Goal: Task Accomplishment & Management: Manage account settings

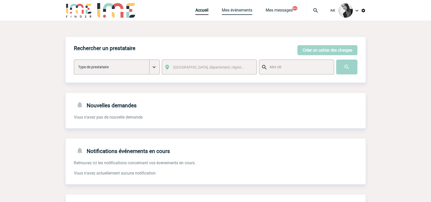
click at [233, 10] on link "Mes événements" at bounding box center [237, 11] width 31 height 7
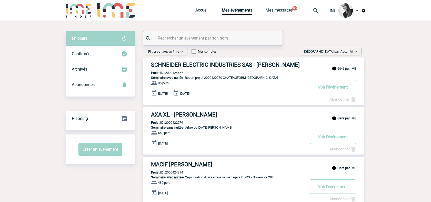
click at [347, 51] on span "Trier par : Aucun tri" at bounding box center [328, 51] width 49 height 5
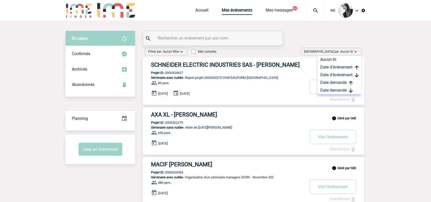
drag, startPoint x: 348, startPoint y: 91, endPoint x: 328, endPoint y: 101, distance: 22.1
click at [348, 91] on div "Date demande" at bounding box center [340, 90] width 44 height 8
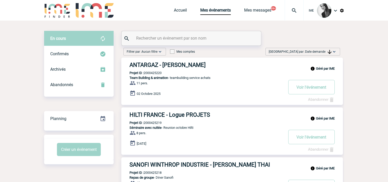
drag, startPoint x: 320, startPoint y: 50, endPoint x: 317, endPoint y: 66, distance: 16.1
click at [320, 50] on span "Date demande" at bounding box center [318, 52] width 26 height 4
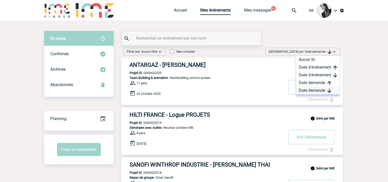
click at [311, 90] on div "Date demande" at bounding box center [318, 90] width 44 height 8
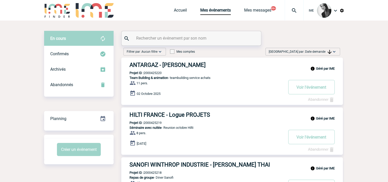
drag, startPoint x: 160, startPoint y: 65, endPoint x: 162, endPoint y: 88, distance: 22.9
click at [160, 65] on h3 "ANTARGAZ - Romane RUFFIN" at bounding box center [206, 65] width 154 height 6
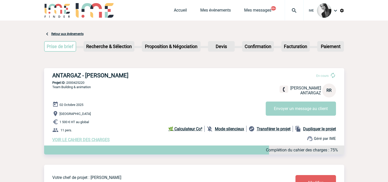
drag, startPoint x: 94, startPoint y: 138, endPoint x: 98, endPoint y: 138, distance: 4.9
click at [94, 138] on span "VOIR LE CAHIER DES CHARGES" at bounding box center [80, 139] width 57 height 5
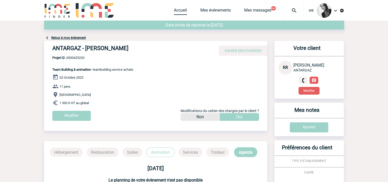
click at [177, 14] on link "Accueil" at bounding box center [180, 11] width 13 height 7
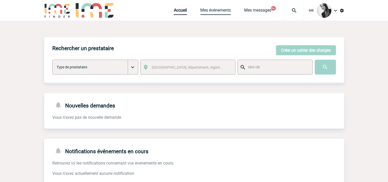
click at [216, 9] on link "Mes événements" at bounding box center [215, 11] width 31 height 7
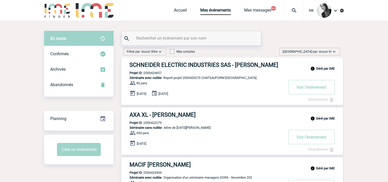
click at [329, 50] on span "Aucun tri" at bounding box center [325, 52] width 13 height 4
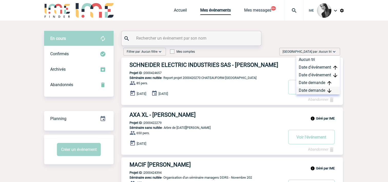
click at [318, 92] on div "Date demande" at bounding box center [318, 90] width 44 height 8
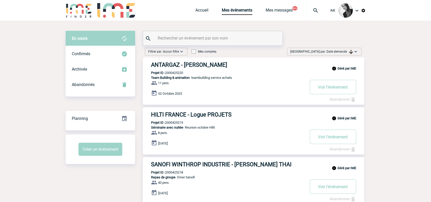
drag, startPoint x: 334, startPoint y: 49, endPoint x: 331, endPoint y: 54, distance: 5.4
click at [332, 52] on span "Trier par : Date demande" at bounding box center [321, 51] width 63 height 5
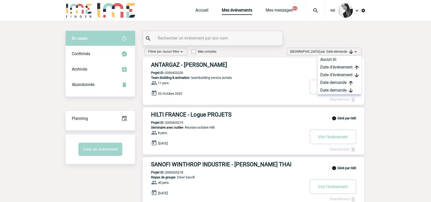
drag, startPoint x: 331, startPoint y: 54, endPoint x: 327, endPoint y: 95, distance: 40.7
click at [334, 88] on div "Date demande" at bounding box center [340, 90] width 44 height 8
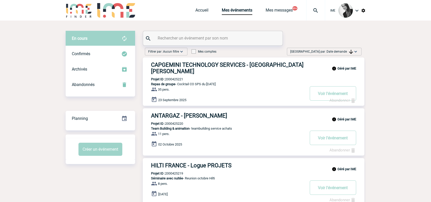
drag, startPoint x: 347, startPoint y: 52, endPoint x: 350, endPoint y: 66, distance: 14.9
click at [347, 52] on span "Date demande" at bounding box center [340, 52] width 26 height 4
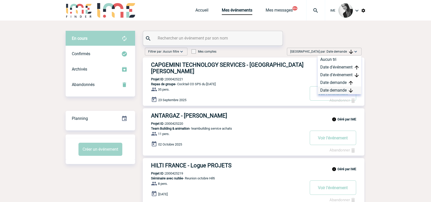
click at [343, 88] on div "Date demande" at bounding box center [340, 90] width 44 height 8
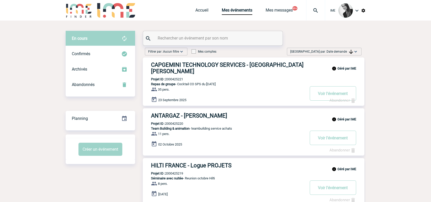
drag, startPoint x: 338, startPoint y: 53, endPoint x: 342, endPoint y: 76, distance: 22.8
click at [338, 53] on span "Date demande" at bounding box center [340, 52] width 26 height 4
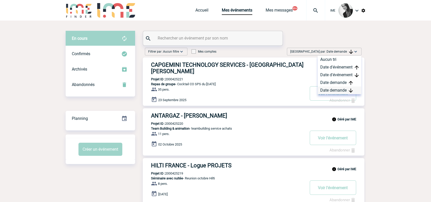
click at [331, 92] on div "Date demande" at bounding box center [340, 90] width 44 height 8
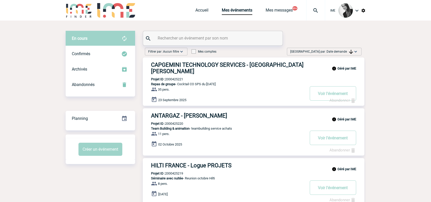
click at [351, 52] on img at bounding box center [351, 52] width 4 height 4
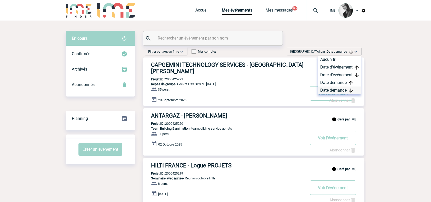
click at [341, 88] on div "Date demande" at bounding box center [340, 90] width 44 height 8
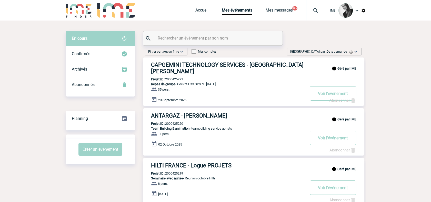
click at [330, 49] on span "Trier par : Date demande" at bounding box center [321, 51] width 63 height 5
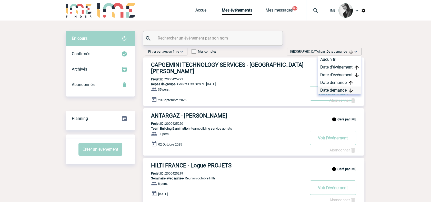
click at [333, 91] on div "Date demande" at bounding box center [340, 90] width 44 height 8
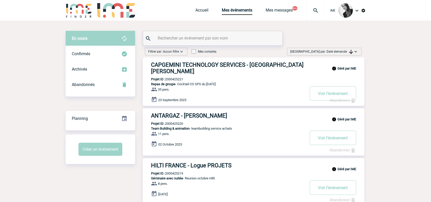
drag, startPoint x: 322, startPoint y: 49, endPoint x: 334, endPoint y: 79, distance: 32.9
click at [323, 49] on span "Trier par : Date demande" at bounding box center [321, 51] width 63 height 5
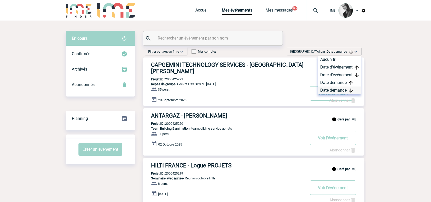
drag, startPoint x: 330, startPoint y: 89, endPoint x: 327, endPoint y: 91, distance: 3.2
click at [330, 89] on div "Date demande" at bounding box center [340, 90] width 44 height 8
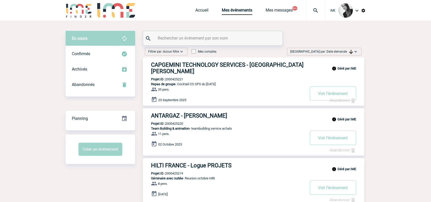
click at [356, 9] on img at bounding box center [357, 10] width 6 height 6
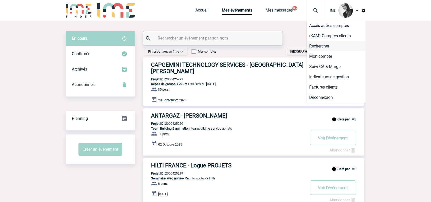
drag, startPoint x: 341, startPoint y: 36, endPoint x: 329, endPoint y: 48, distance: 16.5
click at [341, 36] on li "(KAM) Comptes clients" at bounding box center [336, 36] width 59 height 10
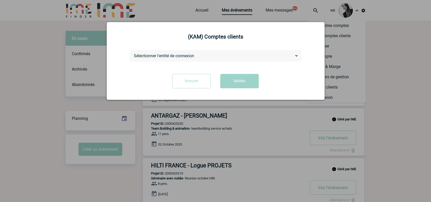
click at [288, 59] on div "Sélectionner l'entité de connexion 3M ACE ACO ADEV AFNOR ALGODX AB AMPLIFON ANT…" at bounding box center [216, 56] width 172 height 12
click at [168, 58] on select "Sélectionner l'entité de connexion 3M ACE ACO ADEV AFNOR ALGODX AB AMPLIFON ANT…" at bounding box center [216, 55] width 166 height 5
select select "106109"
click at [133, 53] on select "Sélectionner l'entité de connexion 3M ACE ACO ADEV AFNOR ALGODX AB AMPLIFON ANT…" at bounding box center [216, 55] width 166 height 5
click at [237, 79] on button "Valider" at bounding box center [239, 81] width 38 height 14
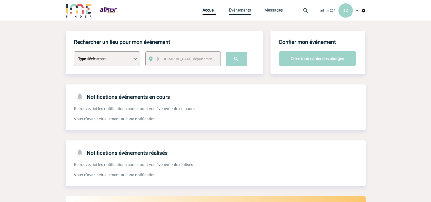
click at [240, 9] on link "Evénements" at bounding box center [240, 11] width 22 height 7
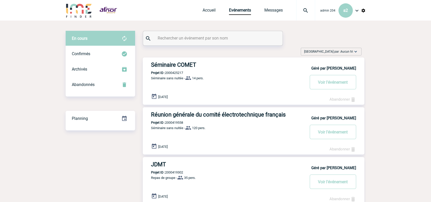
click at [211, 15] on div "Accueil Evénements Messages Projet, client Projet, client" at bounding box center [259, 10] width 113 height 21
click at [208, 12] on link "Accueil" at bounding box center [209, 11] width 13 height 7
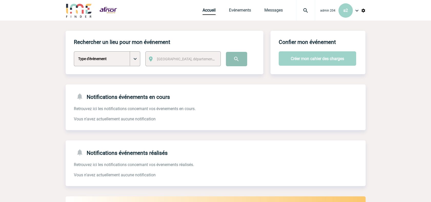
click at [234, 56] on input "image" at bounding box center [236, 59] width 21 height 14
